Goal: Communication & Community: Ask a question

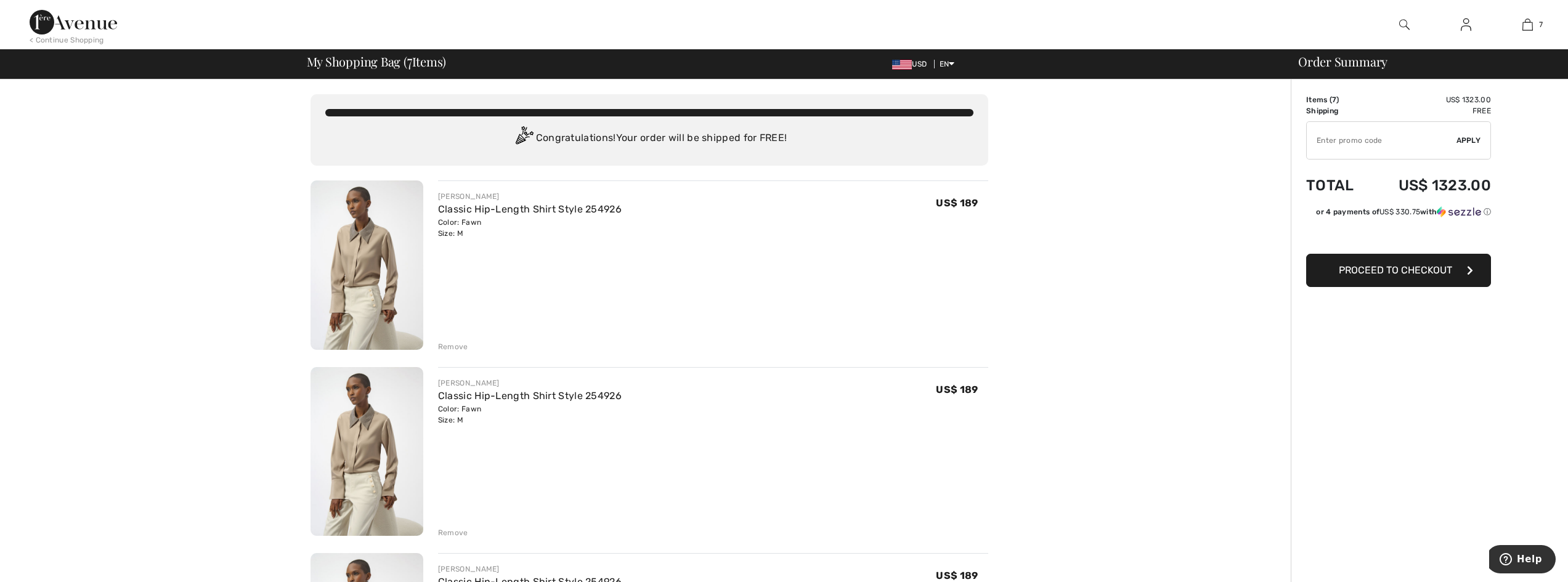
click at [1332, 102] on span "7" at bounding box center [1334, 99] width 4 height 9
click at [1315, 102] on td "Items ( 7 )" at bounding box center [1337, 99] width 63 height 11
drag, startPoint x: 1330, startPoint y: 102, endPoint x: 1369, endPoint y: 105, distance: 39.1
click at [1343, 105] on tbody "Items ( 7 ) US$ 1323.00 Promo code US$ 0.00 Shipping Free Tax1 US$ 0.00 Tax2 US…" at bounding box center [1399, 158] width 185 height 127
click at [1338, 103] on td "Items ( 7 )" at bounding box center [1337, 99] width 63 height 11
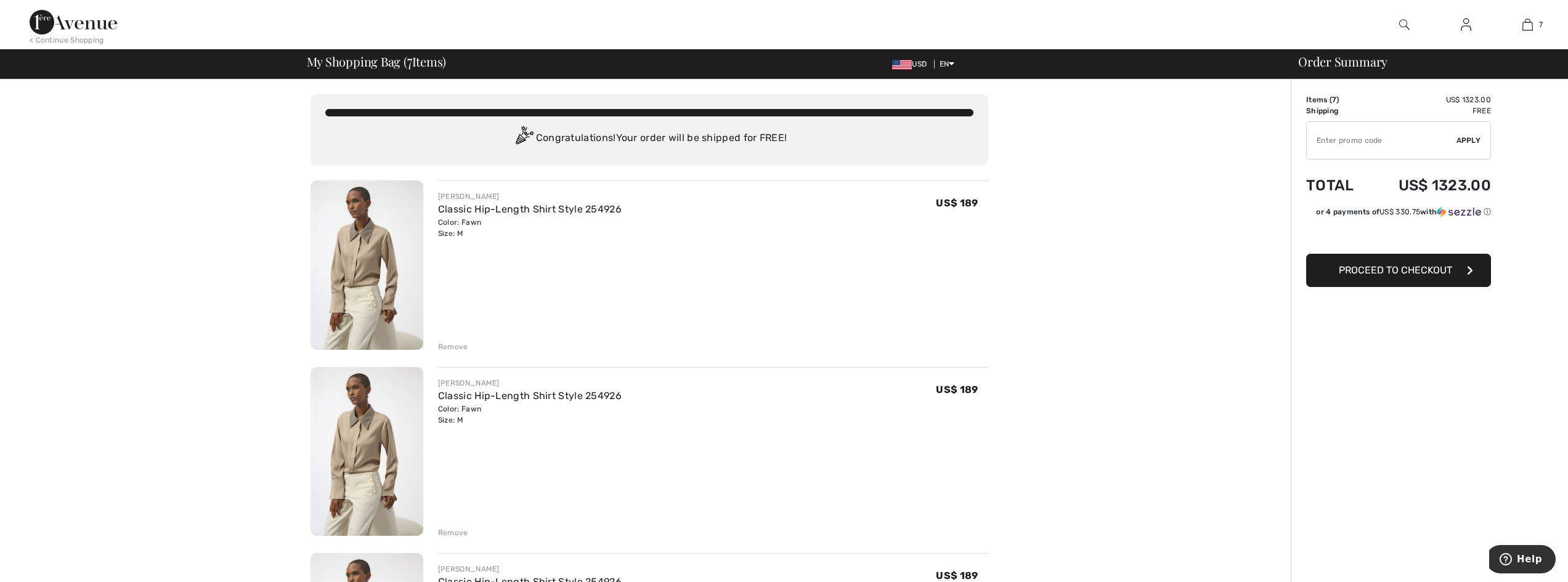
click at [1338, 103] on td "Items ( 7 )" at bounding box center [1337, 99] width 63 height 11
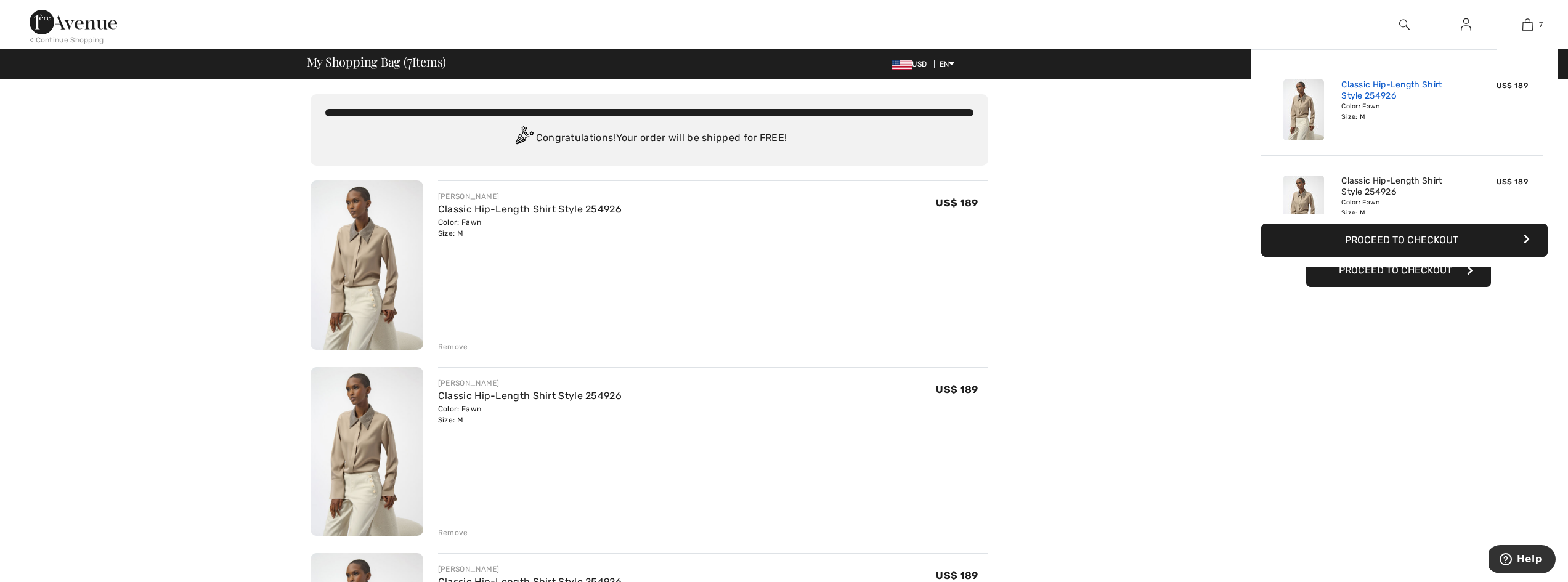
click at [1423, 95] on link "Classic Hip-Length Shirt Style 254926" at bounding box center [1402, 91] width 121 height 22
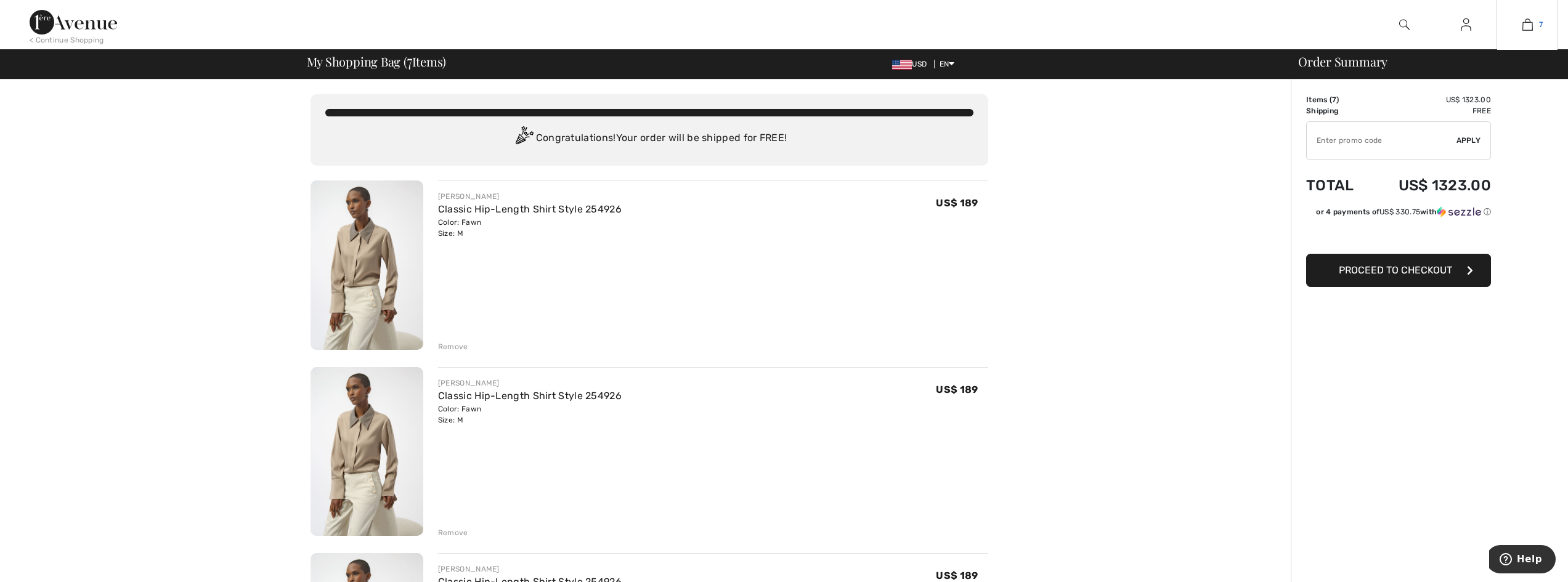
click at [1538, 23] on span "7" at bounding box center [1540, 24] width 4 height 11
click at [1532, 25] on img at bounding box center [1527, 24] width 11 height 15
click at [1319, 188] on td "Total" at bounding box center [1337, 185] width 63 height 42
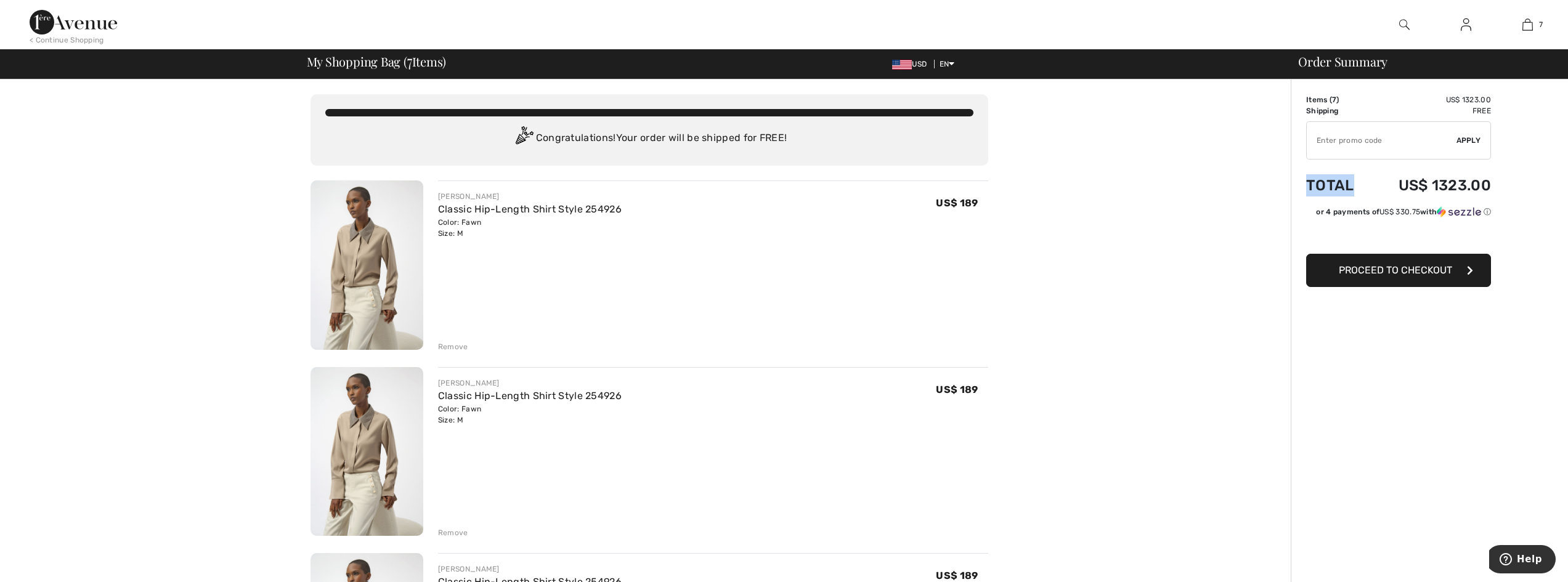
drag, startPoint x: 1319, startPoint y: 188, endPoint x: 1343, endPoint y: 179, distance: 25.6
click at [1341, 180] on td "Total" at bounding box center [1337, 185] width 63 height 42
click at [1350, 189] on td "Total" at bounding box center [1337, 185] width 63 height 42
click at [1484, 100] on td "US$ 1323.00" at bounding box center [1430, 99] width 121 height 11
click at [1527, 562] on span "Help" at bounding box center [1528, 558] width 25 height 11
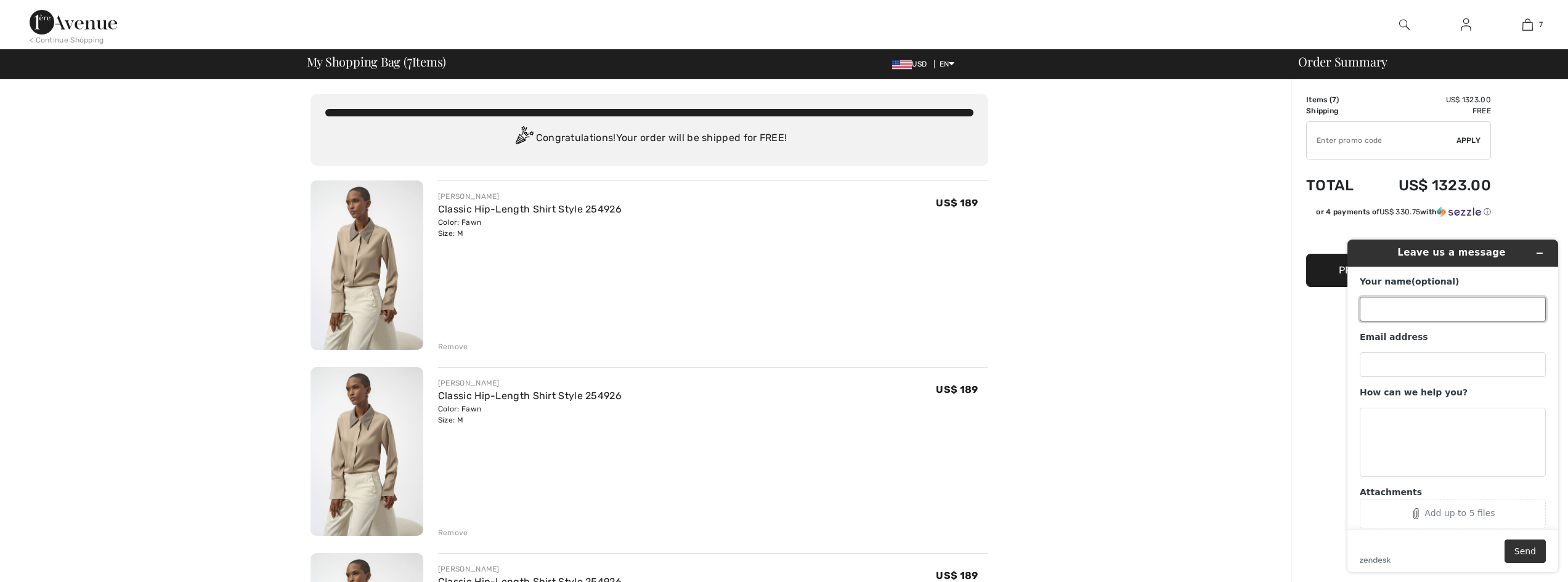
click at [1460, 311] on input "Your name (optional)" at bounding box center [1452, 308] width 186 height 25
click at [1400, 361] on input "Email address" at bounding box center [1452, 364] width 186 height 25
type input "leahblonder@gmail.com"
click at [1465, 459] on textarea "How can we help you?" at bounding box center [1452, 442] width 186 height 69
click at [1470, 435] on textarea "i want one blouse not 4b" at bounding box center [1452, 442] width 186 height 69
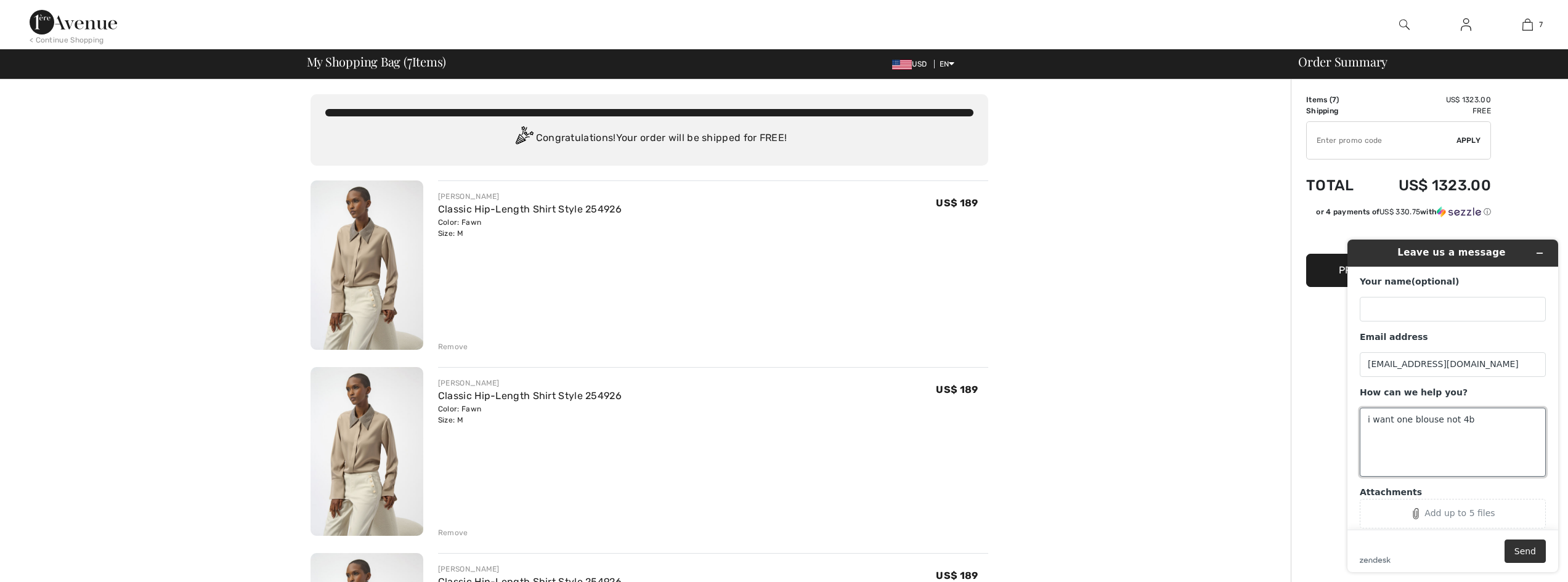
click at [1462, 421] on textarea "i want one blouse not 4b" at bounding box center [1452, 442] width 186 height 69
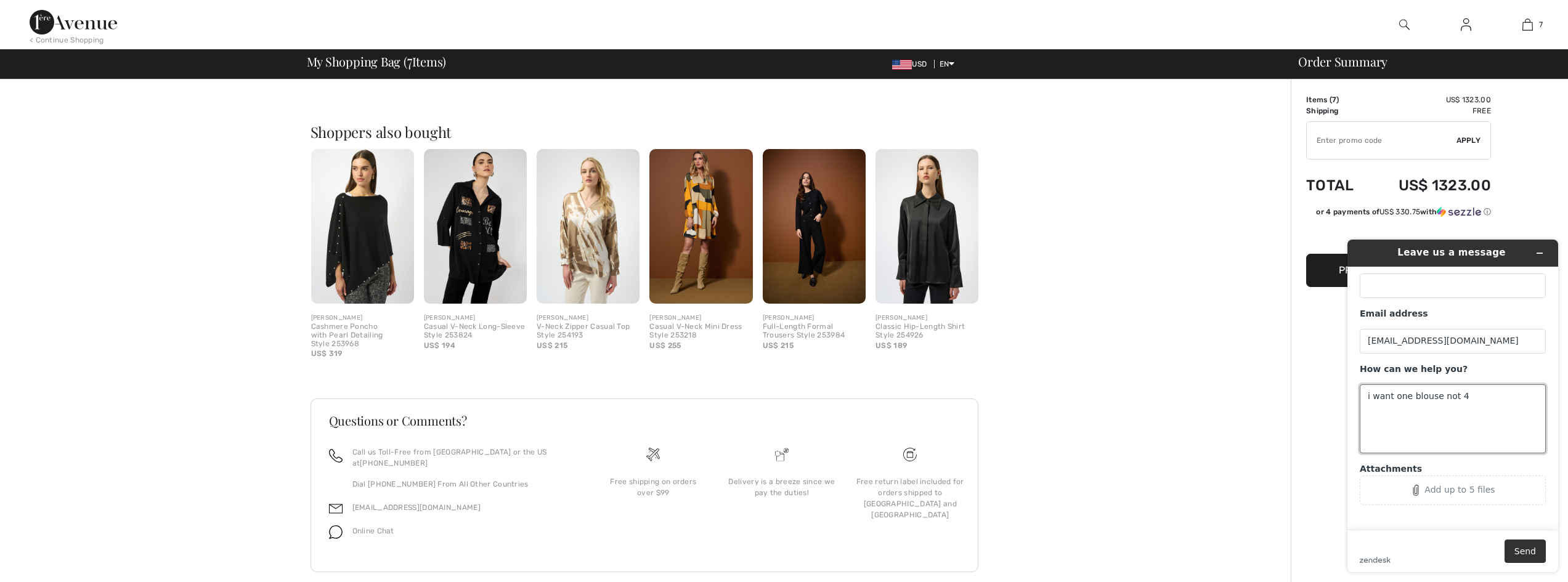
scroll to position [1391, 0]
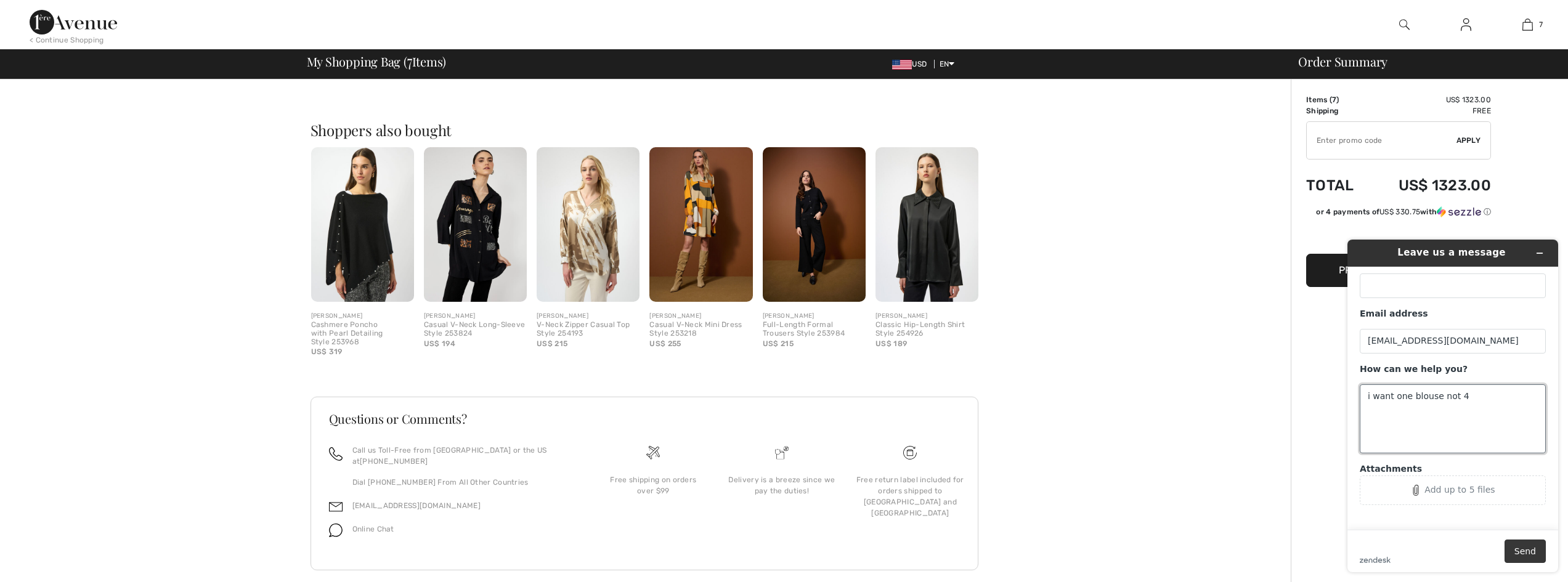
type textarea "i want one blouse not 4"
click at [1527, 552] on button "Send" at bounding box center [1524, 551] width 41 height 24
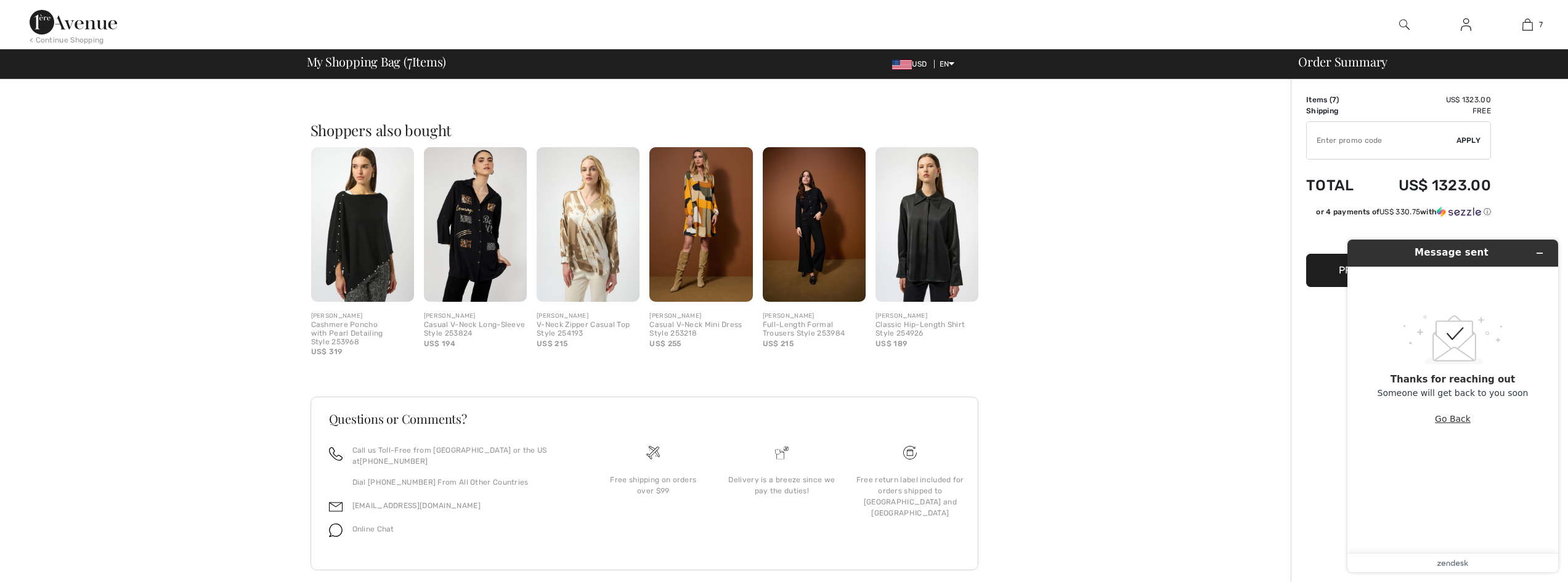
click at [1458, 417] on button "Go Back" at bounding box center [1453, 419] width 36 height 24
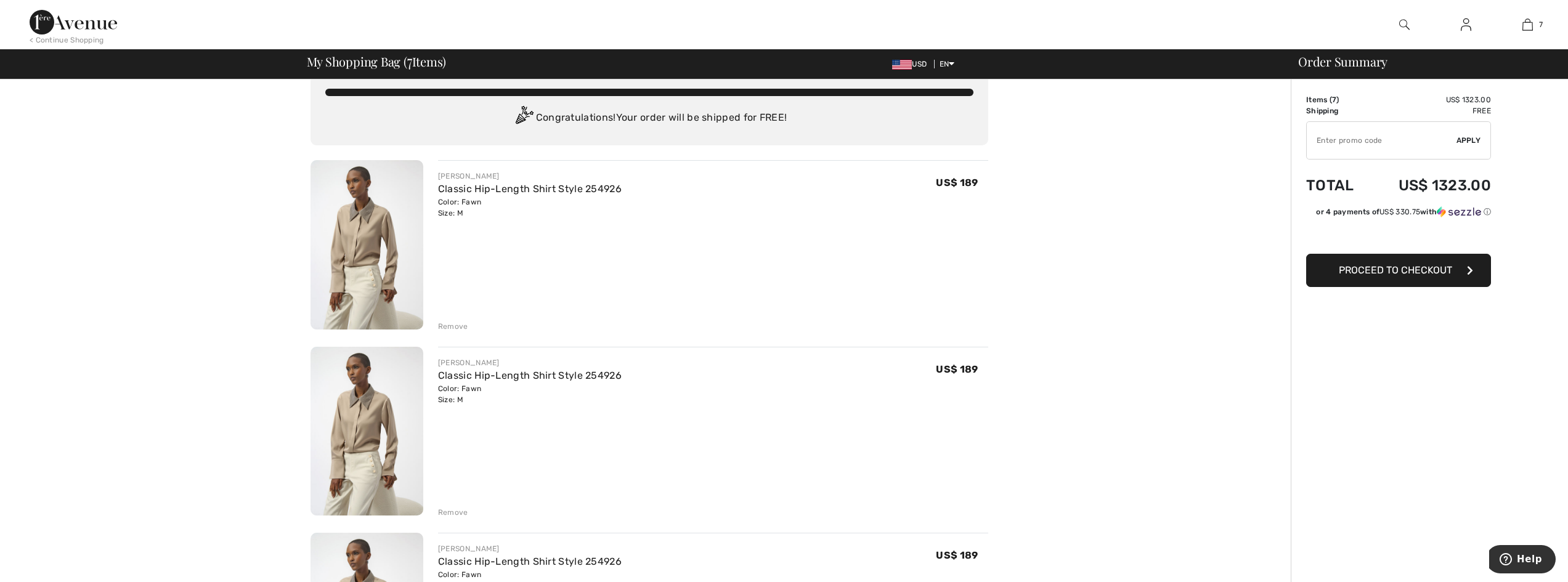
scroll to position [0, 0]
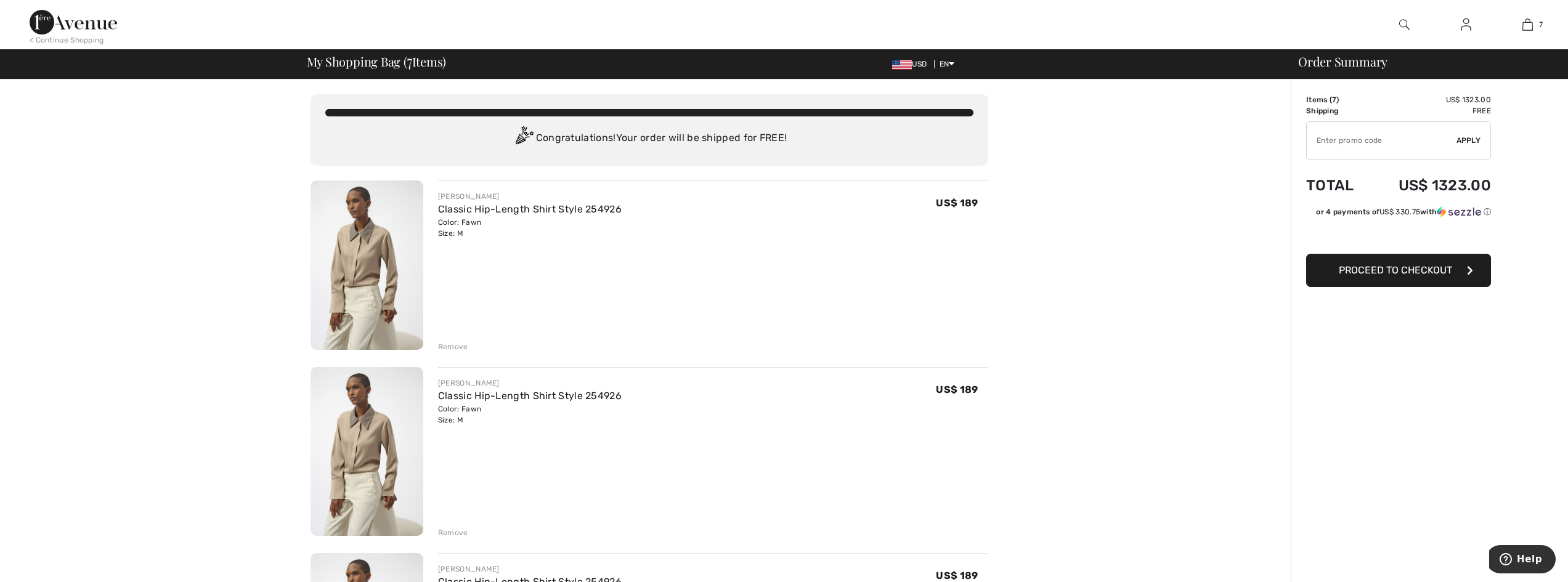
click at [426, 291] on div "JOSEPH RIBKOFF Classic Hip-Length Shirt Style 254926 Color: Fawn Size: M Final …" at bounding box center [705, 266] width 564 height 172
click at [416, 291] on img at bounding box center [366, 265] width 112 height 169
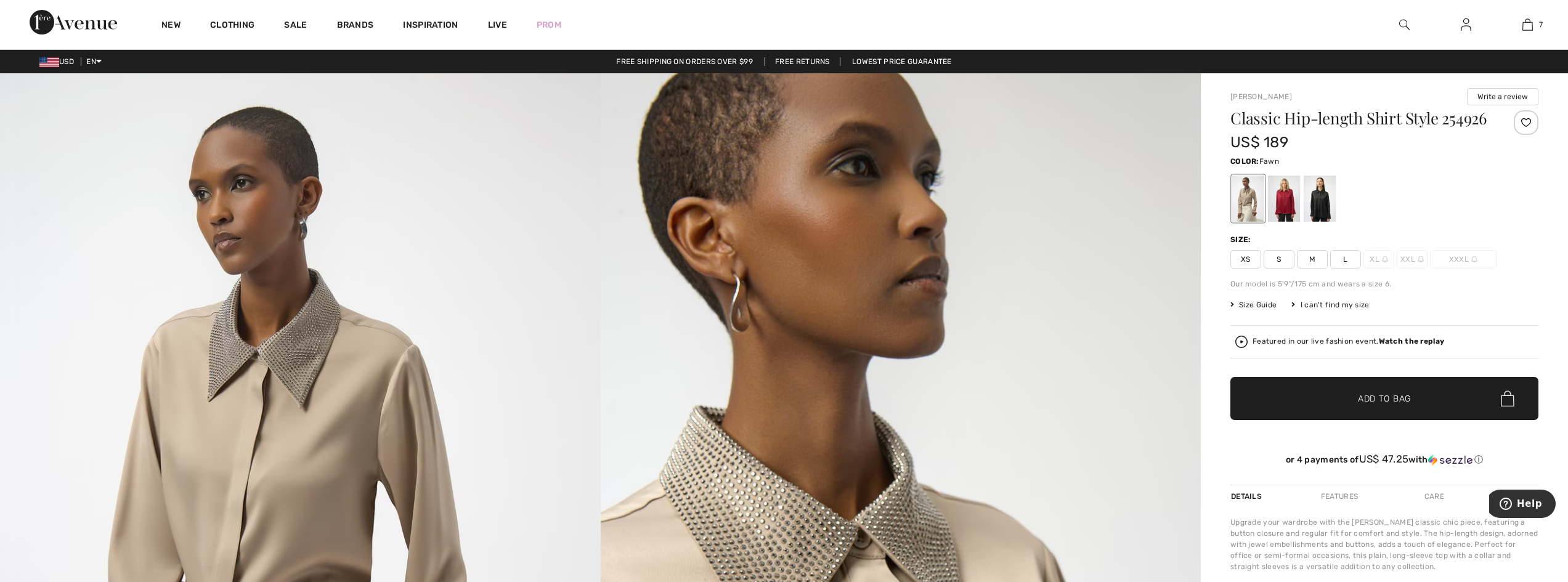
click at [416, 291] on img at bounding box center [300, 523] width 600 height 899
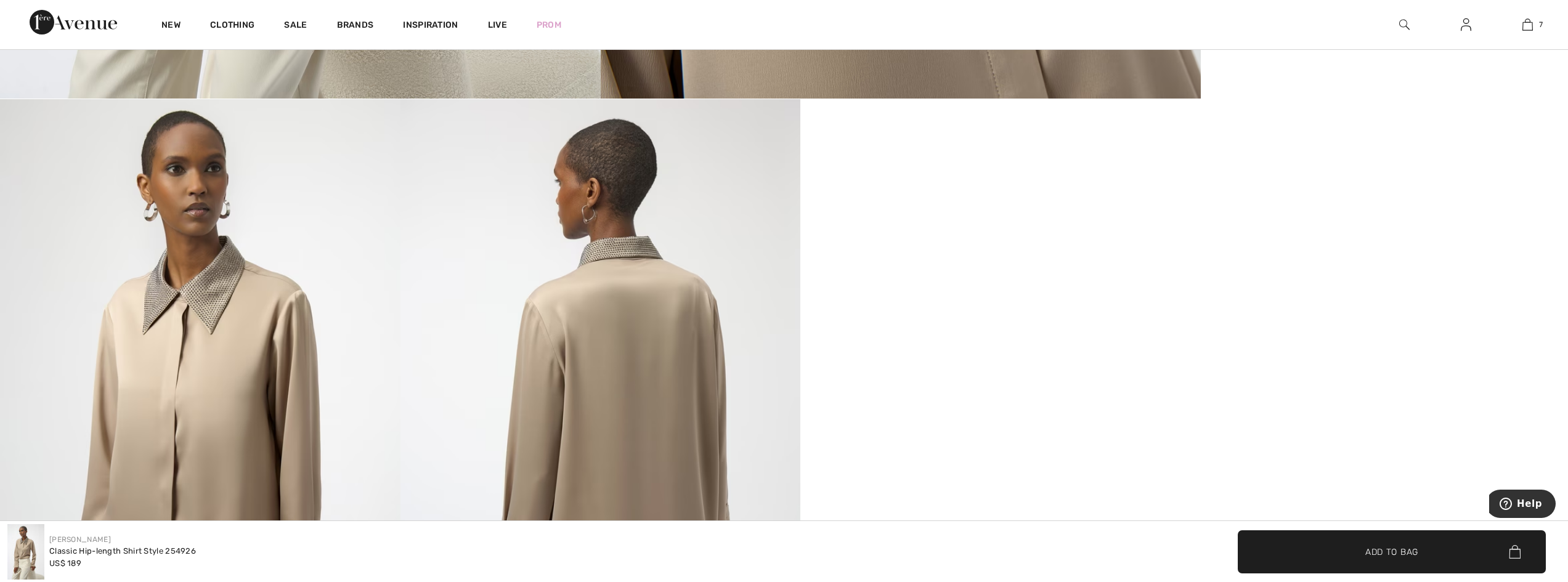
scroll to position [923, 0]
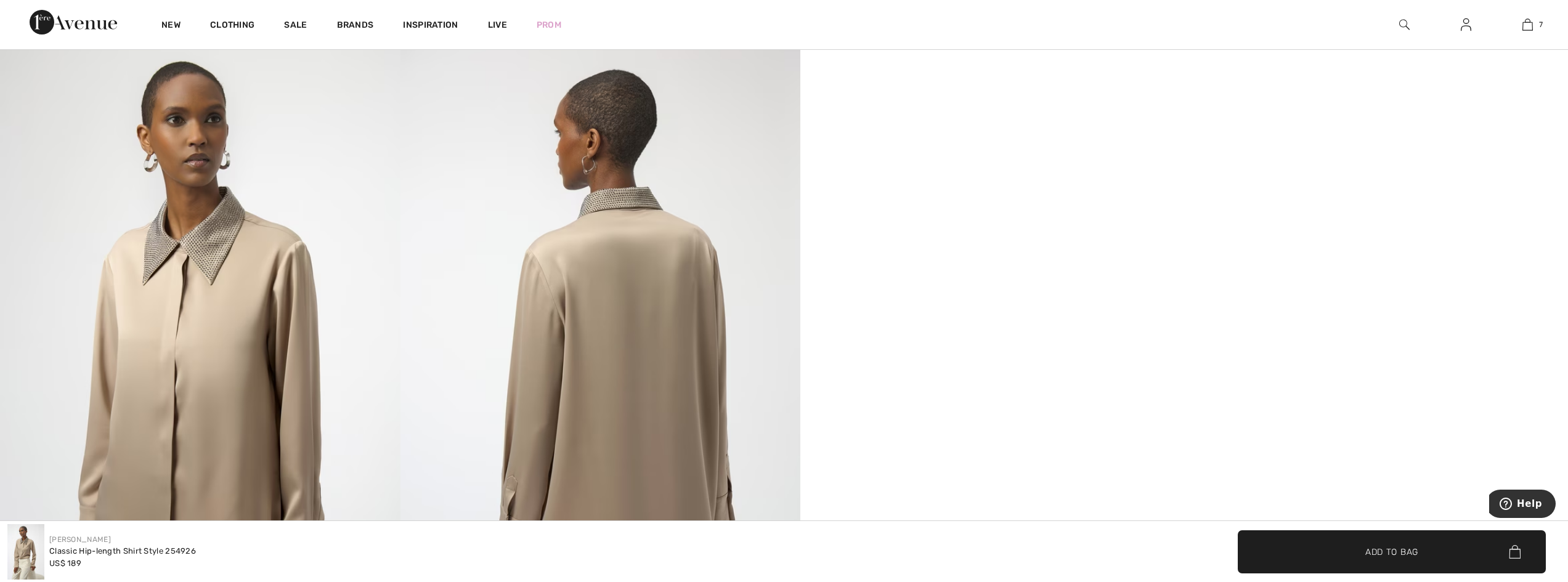
click at [1516, 558] on span "✔ Added to Bag Add to Bag" at bounding box center [1391, 551] width 308 height 43
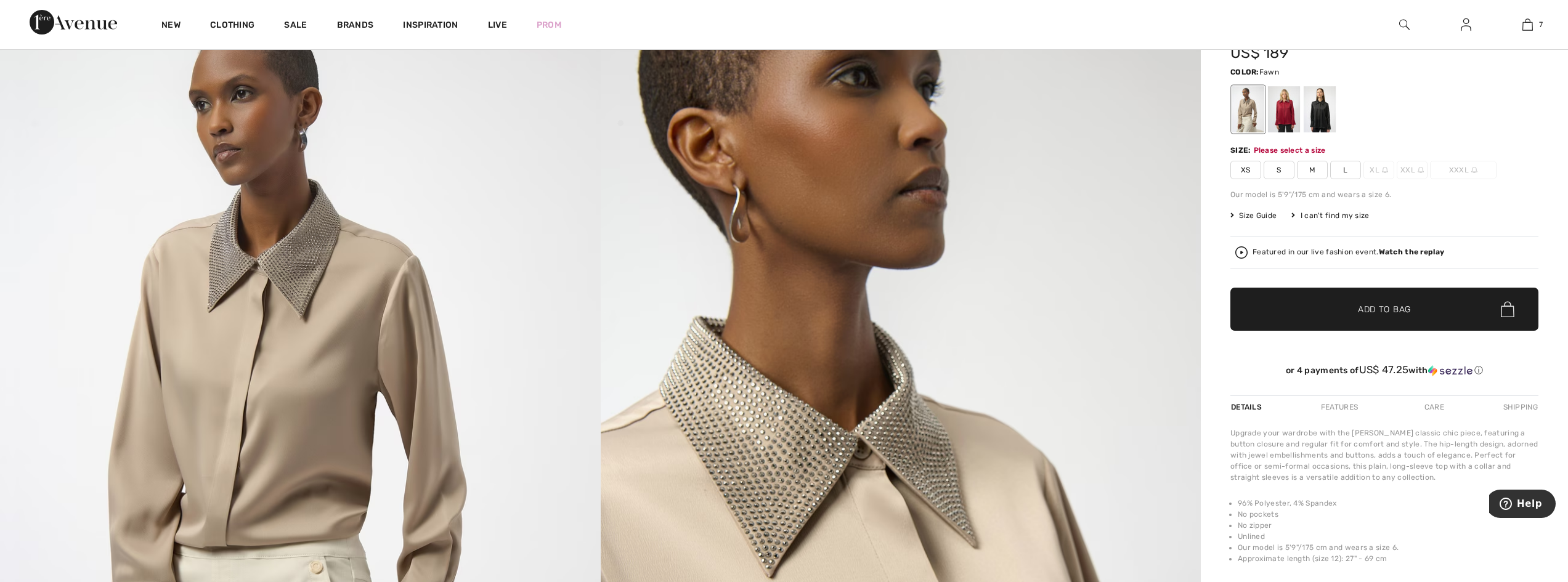
scroll to position [62, 0]
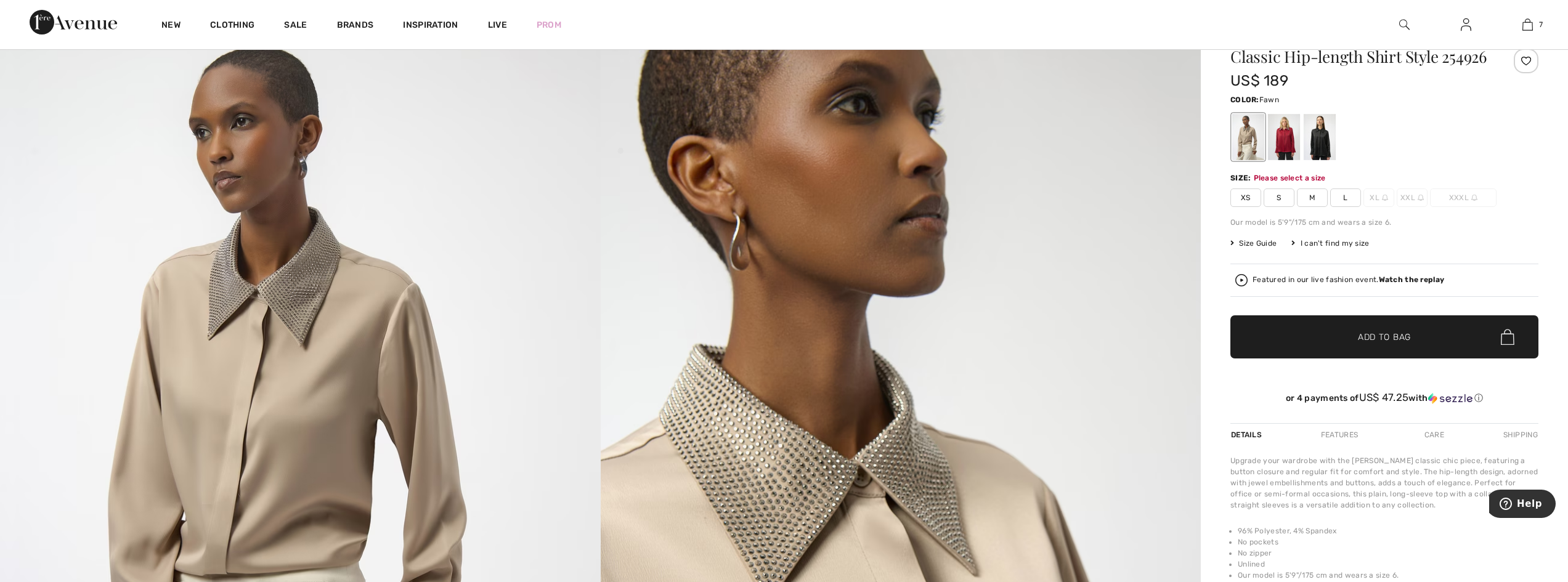
click at [1506, 344] on img at bounding box center [1507, 336] width 14 height 16
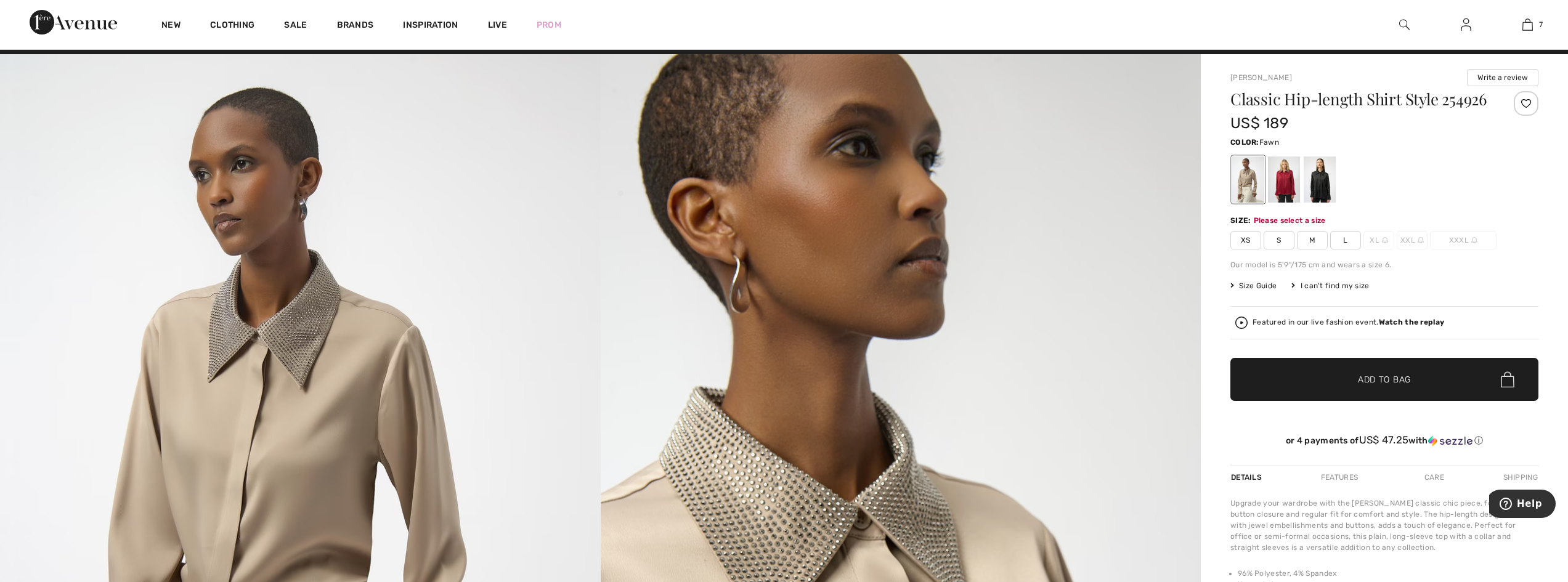
scroll to position [0, 0]
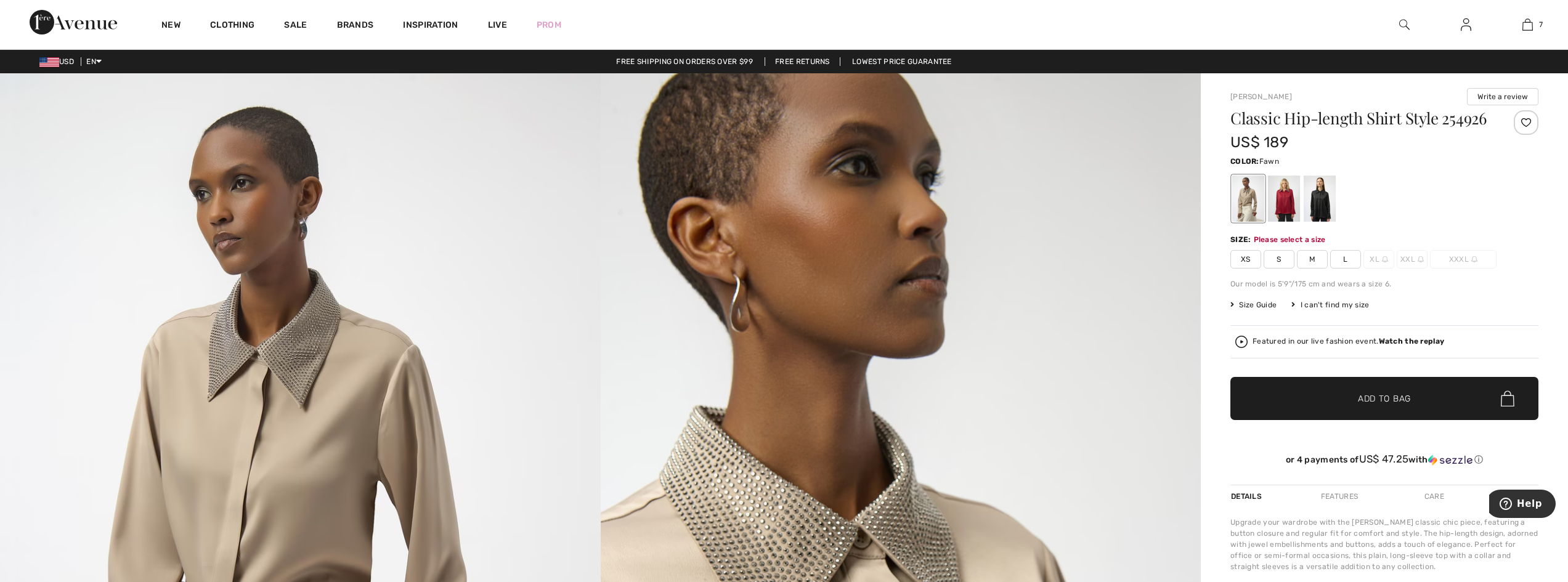
click at [1525, 124] on div at bounding box center [1525, 122] width 25 height 25
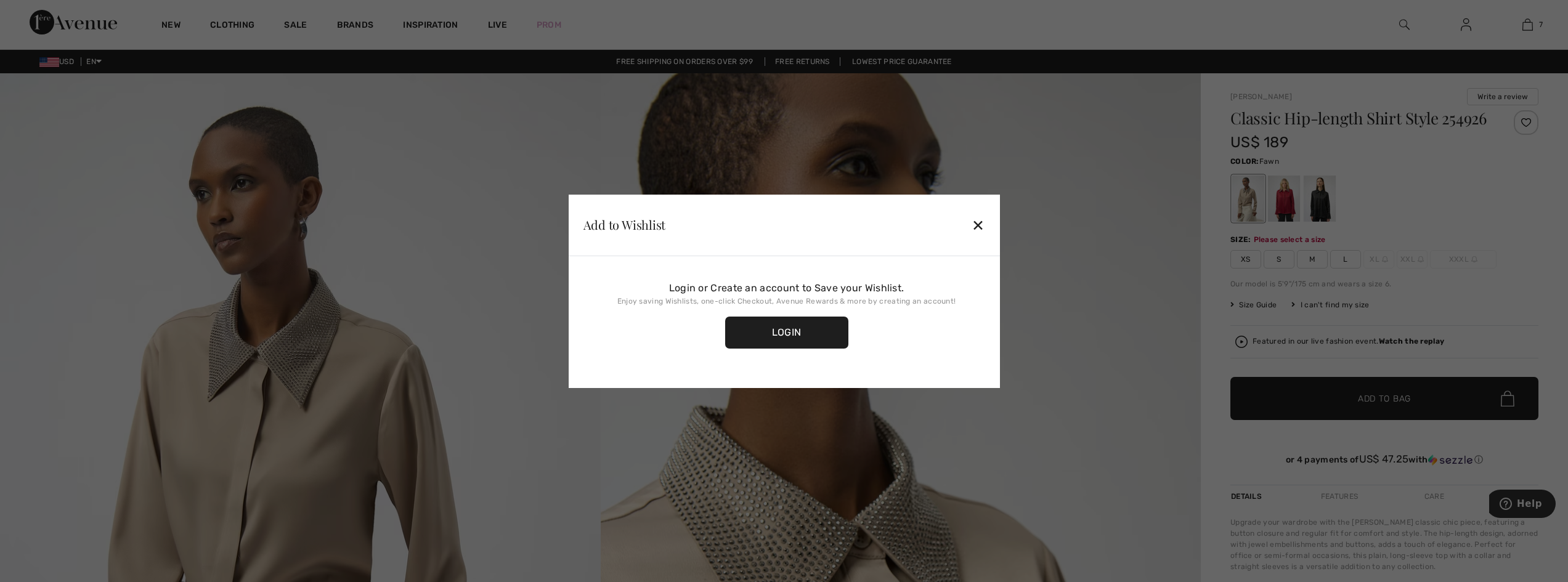
click at [974, 226] on div "✕" at bounding box center [978, 225] width 13 height 26
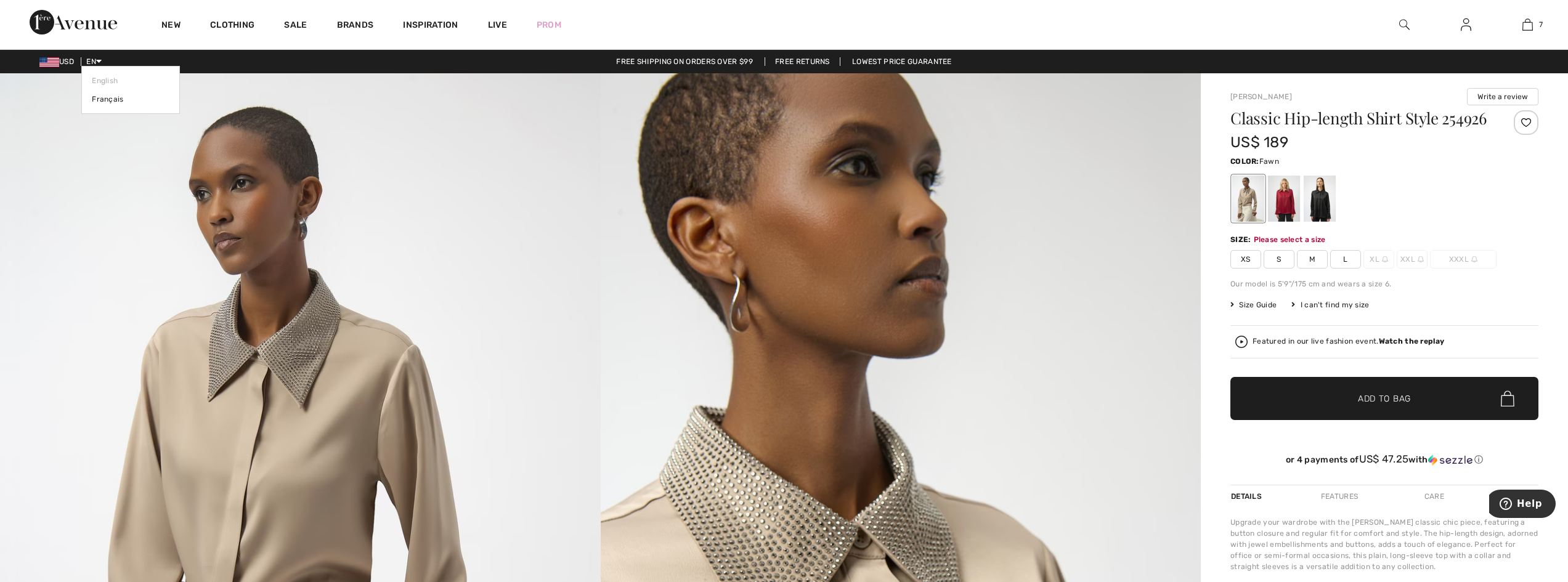
click at [92, 63] on span "EN" at bounding box center [94, 62] width 15 height 9
click at [95, 61] on span "EN" at bounding box center [94, 62] width 15 height 9
click at [546, 25] on link "Prom" at bounding box center [549, 25] width 25 height 13
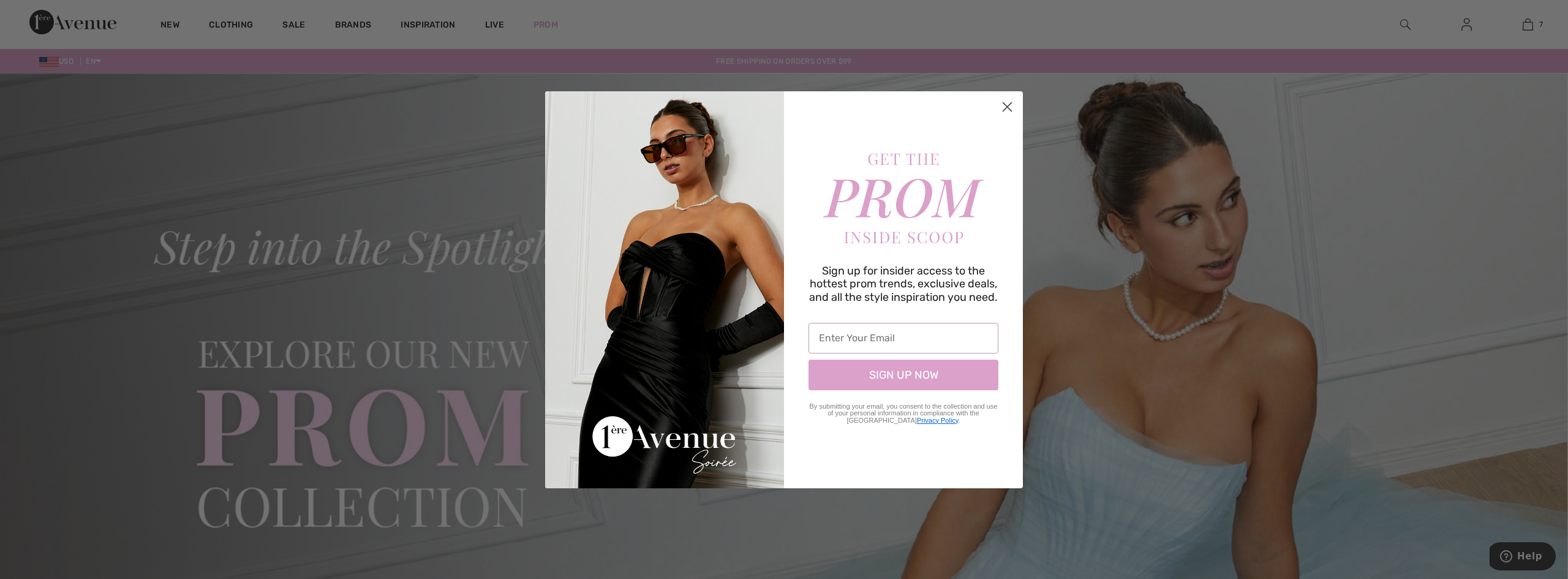
click at [542, 25] on div "Close dialog Sign up for insider access to the hottest prom trends, exclusive d…" at bounding box center [784, 289] width 1568 height 579
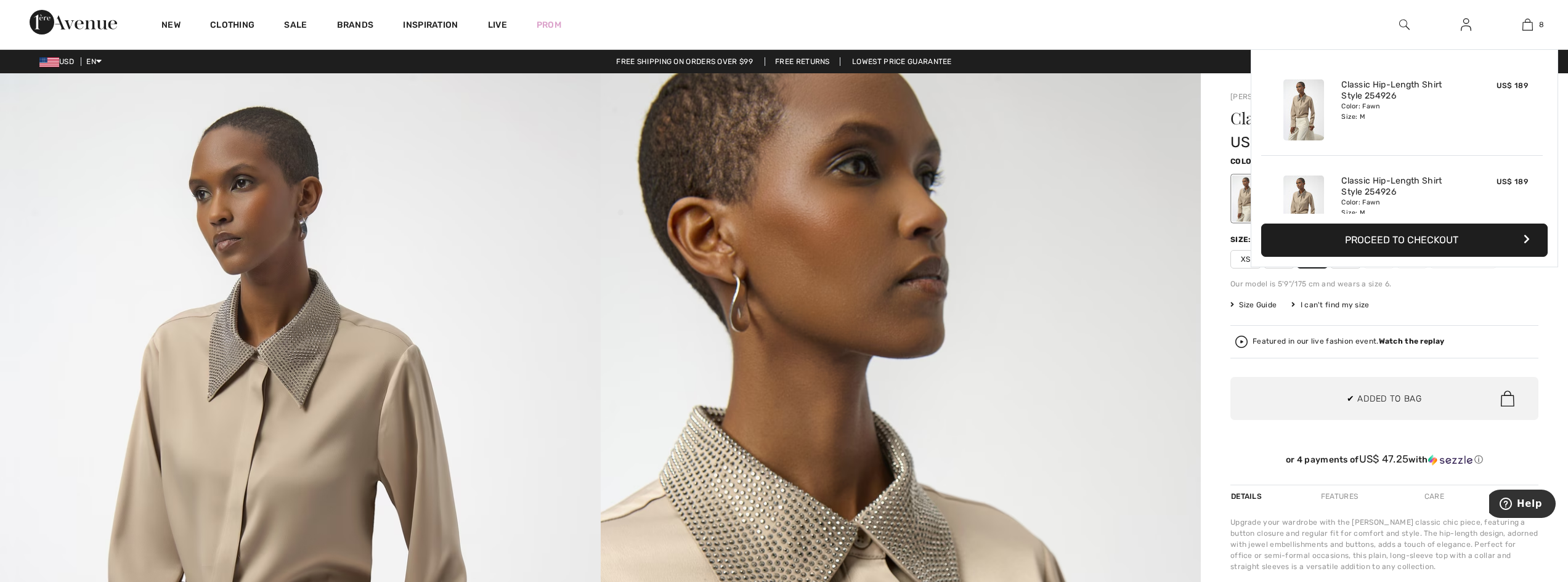
scroll to position [614, 0]
